Goal: Information Seeking & Learning: Check status

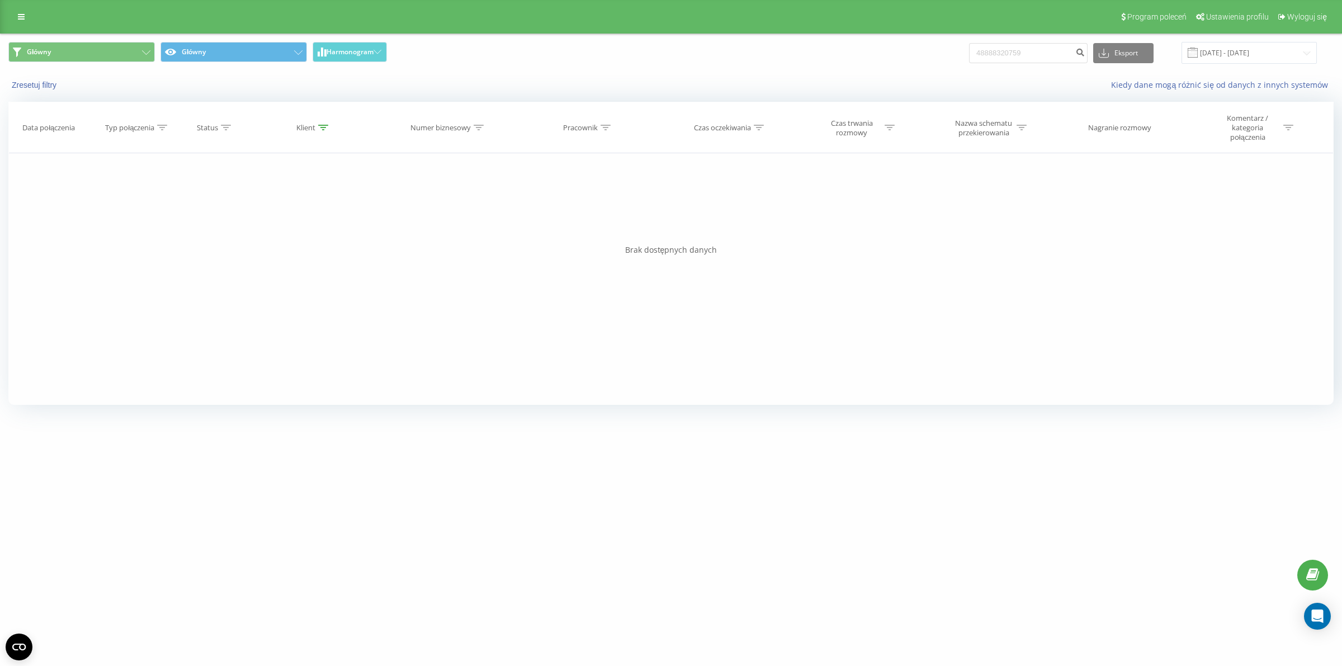
click at [4, 7] on div "Program poleceń Ustawienia profilu Wyloguj się" at bounding box center [671, 17] width 1342 height 34
click at [14, 12] on link at bounding box center [21, 17] width 20 height 16
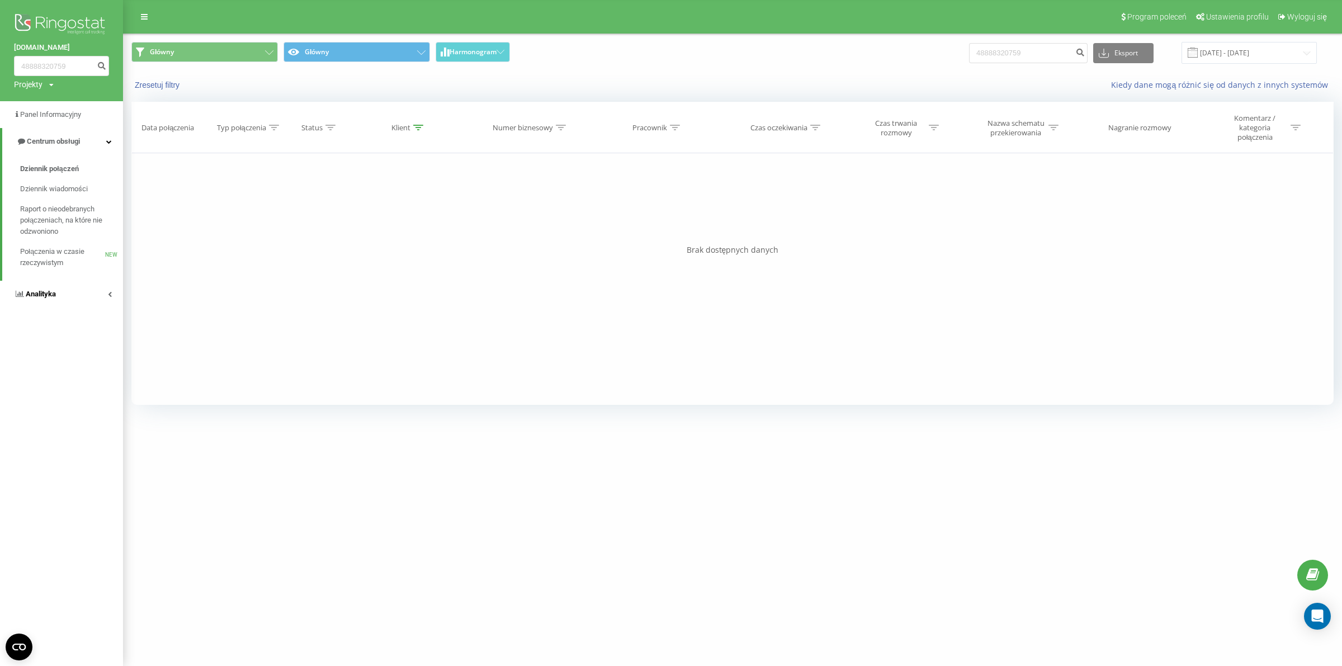
click at [59, 292] on link "Analityka" at bounding box center [61, 294] width 123 height 27
click at [60, 357] on span "Pracownicy w czasie rzeczywistym" at bounding box center [62, 364] width 85 height 22
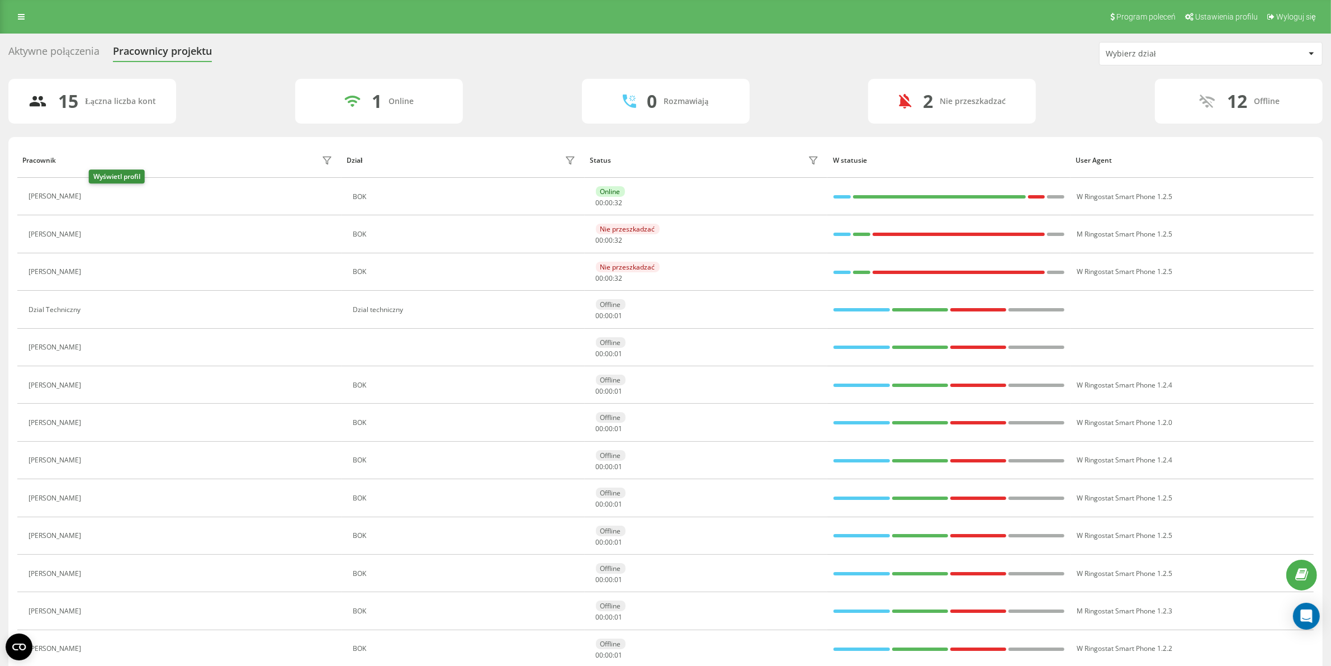
click at [96, 197] on icon at bounding box center [94, 197] width 3 height 6
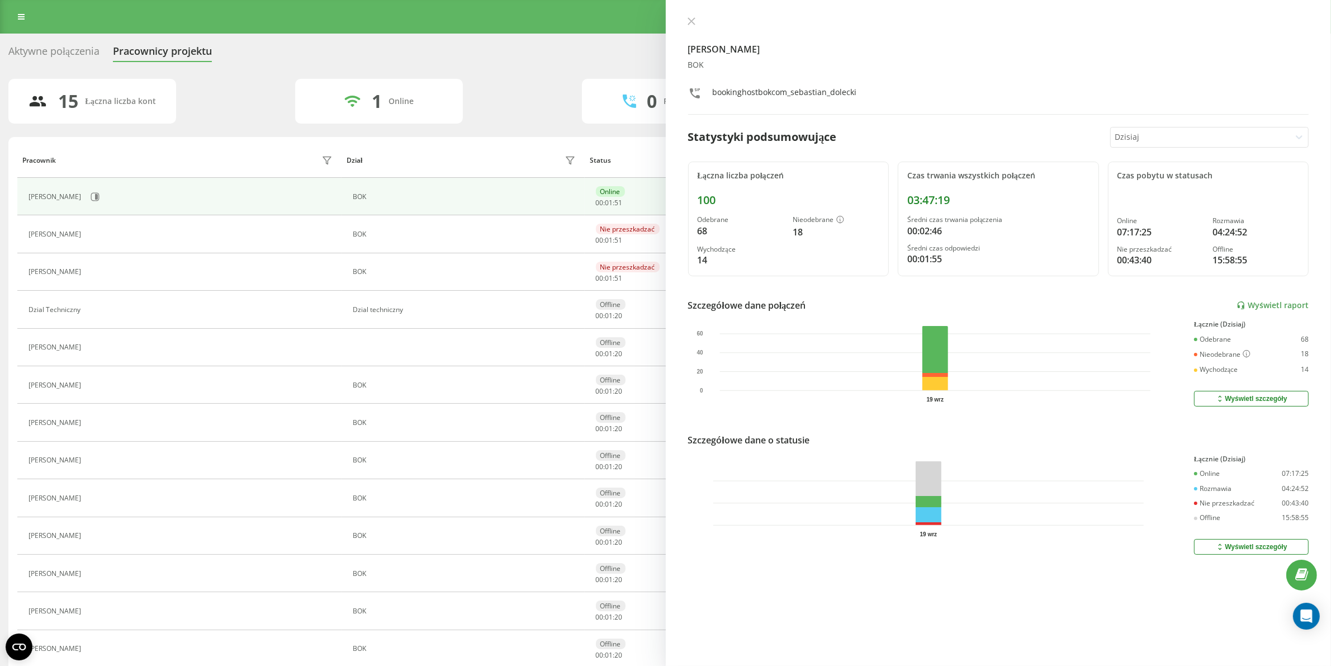
click at [10, 12] on div "Program poleceń Ustawienia profilu Wyloguj się" at bounding box center [665, 17] width 1331 height 34
click at [20, 13] on icon at bounding box center [21, 17] width 7 height 8
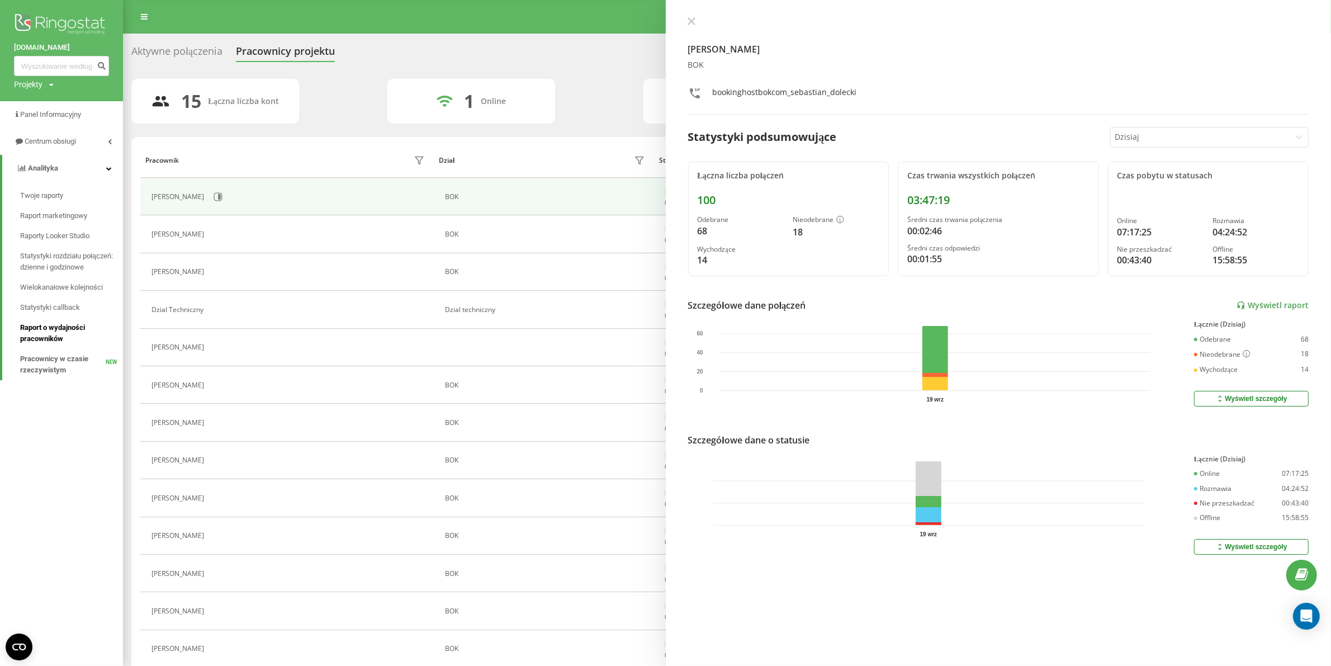
click at [65, 337] on span "Raport o wydajności pracowników" at bounding box center [68, 333] width 97 height 22
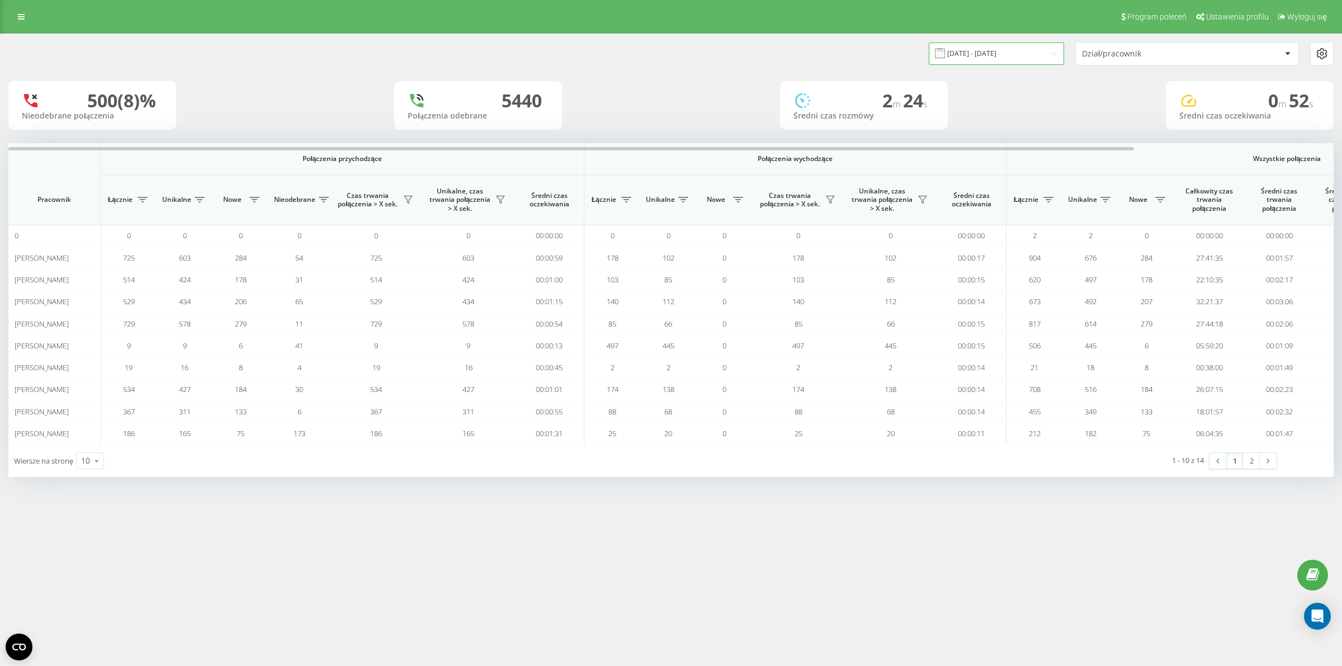
click at [957, 52] on input "[DATE] - [DATE]" at bounding box center [996, 53] width 135 height 22
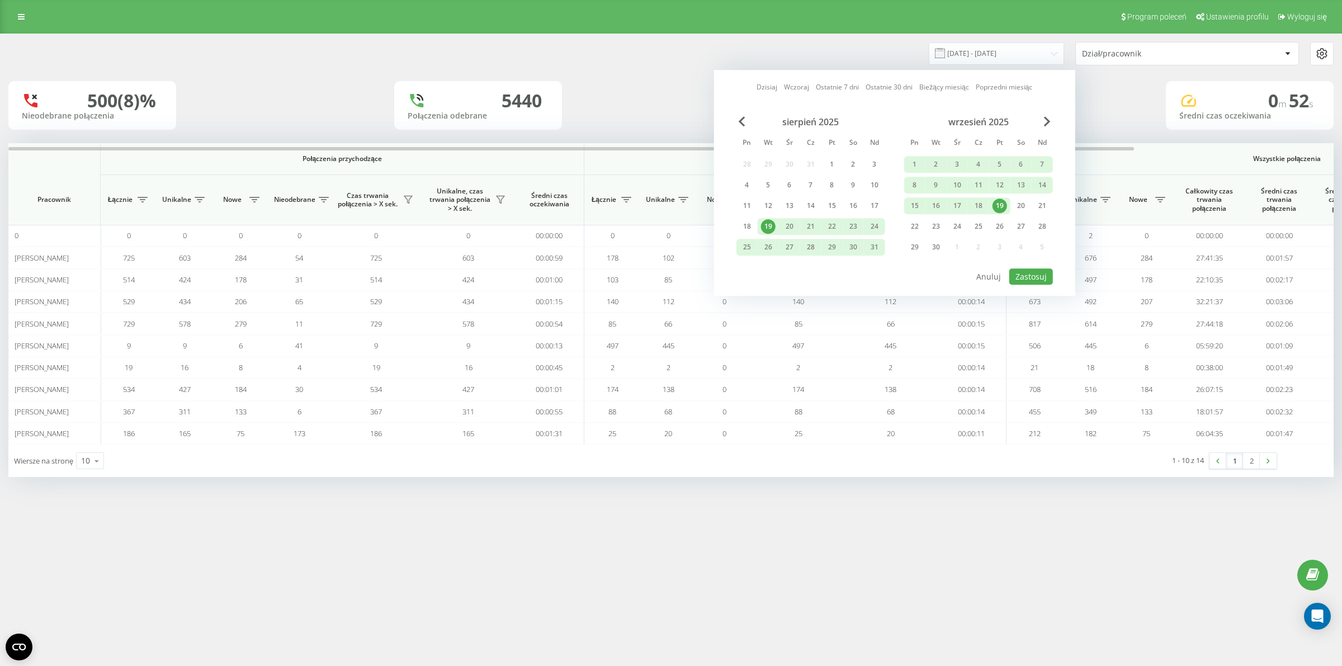
click at [1000, 207] on div "19" at bounding box center [999, 205] width 15 height 15
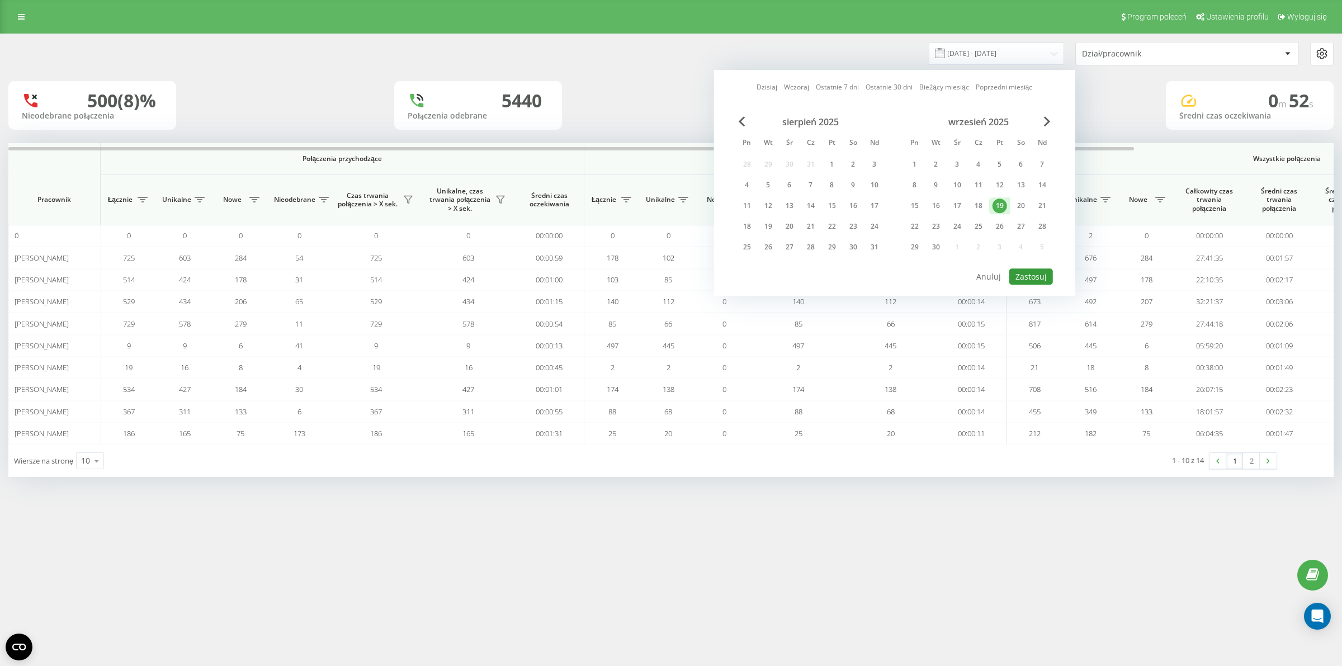
click at [1040, 270] on button "Zastosuj" at bounding box center [1031, 276] width 44 height 16
type input "[DATE] - [DATE]"
